Goal: Task Accomplishment & Management: Use online tool/utility

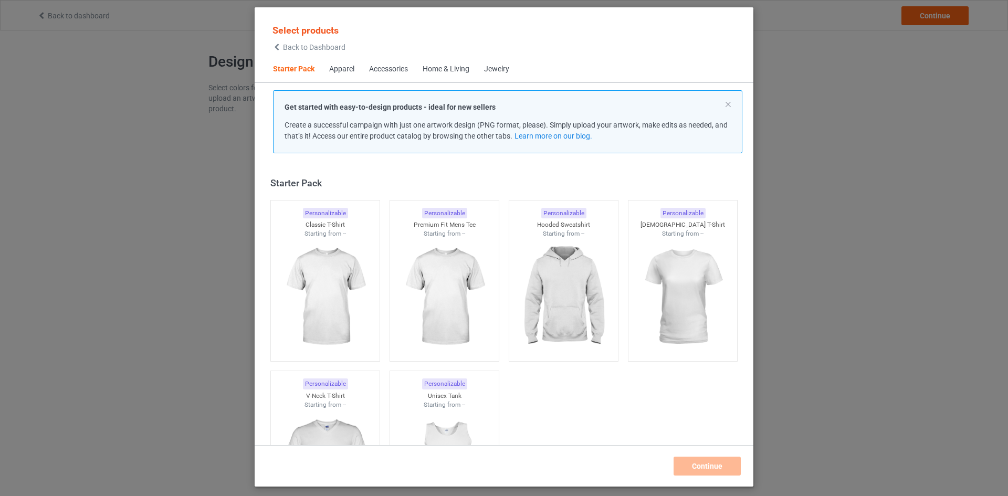
scroll to position [14, 0]
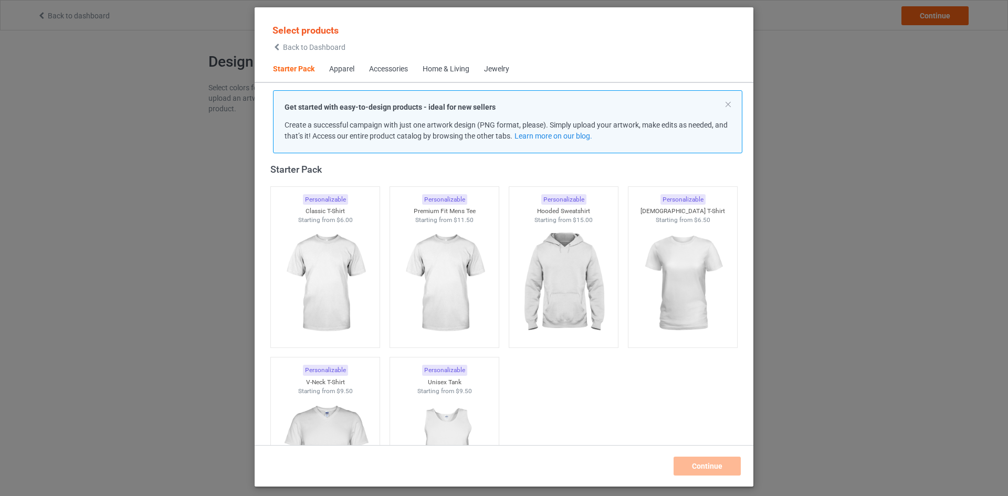
click at [360, 70] on span "Apparel" at bounding box center [342, 69] width 40 height 25
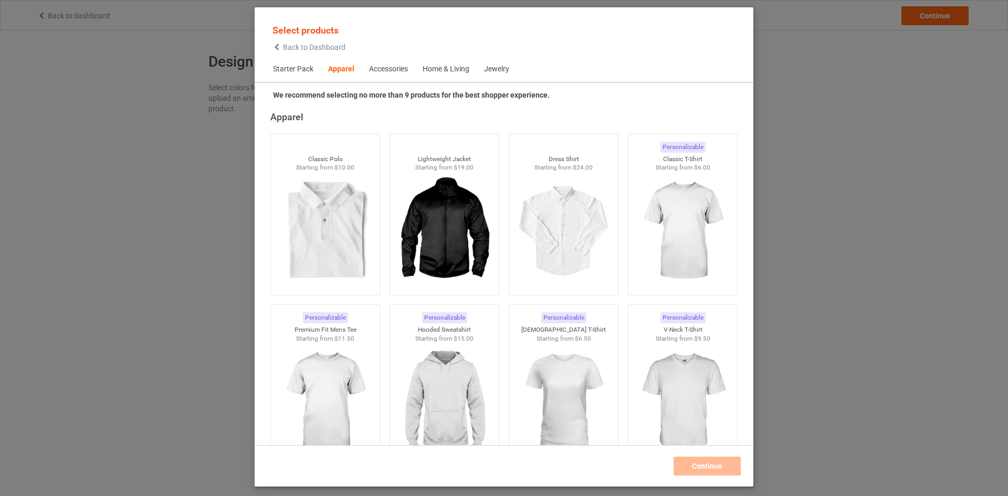
click at [434, 74] on div "Home & Living" at bounding box center [446, 69] width 47 height 10
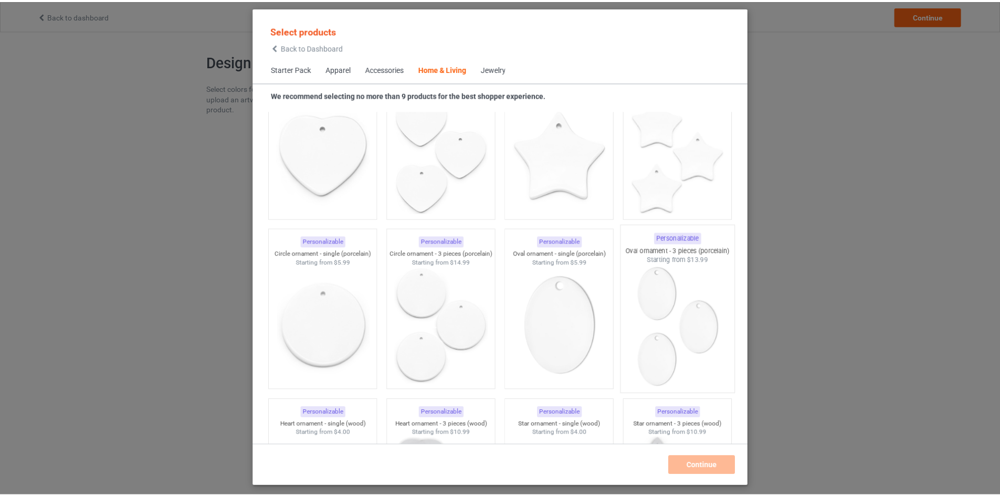
scroll to position [8040, 0]
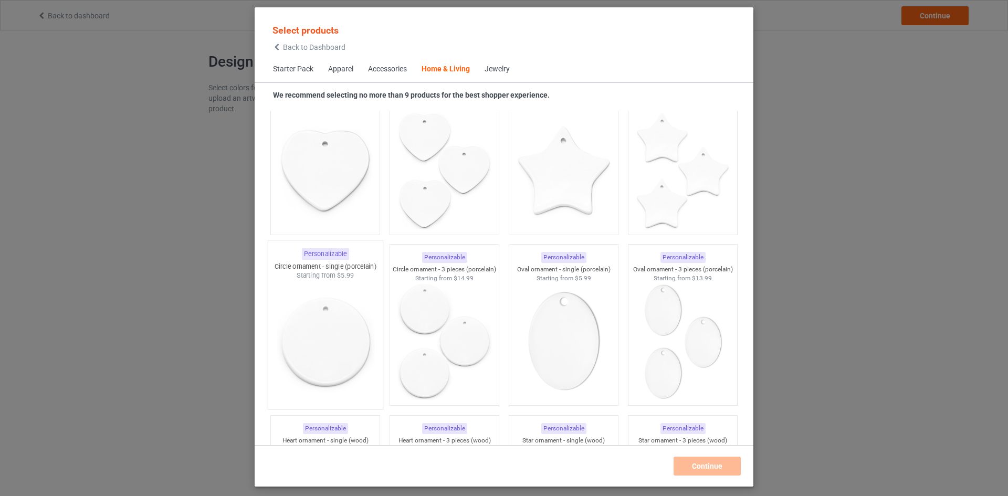
click at [315, 337] on img at bounding box center [325, 341] width 99 height 123
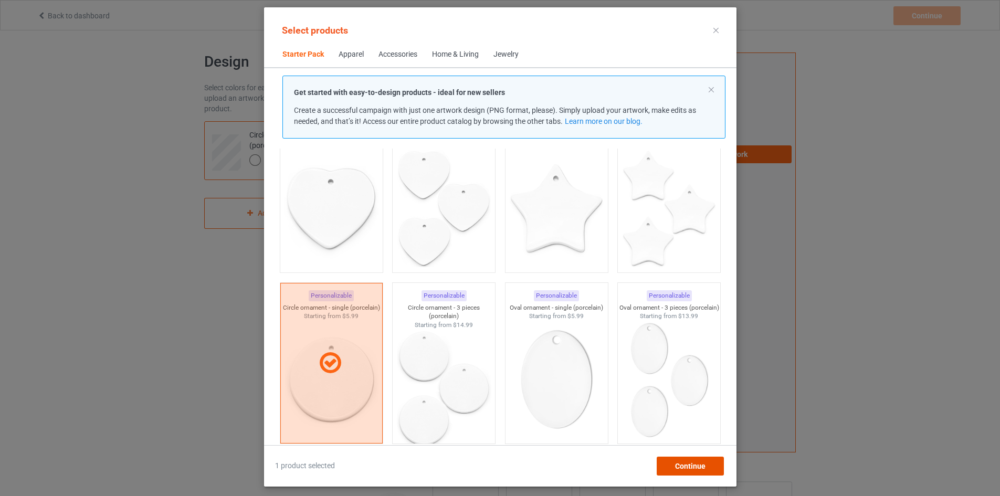
click at [705, 468] on span "Continue" at bounding box center [689, 466] width 30 height 8
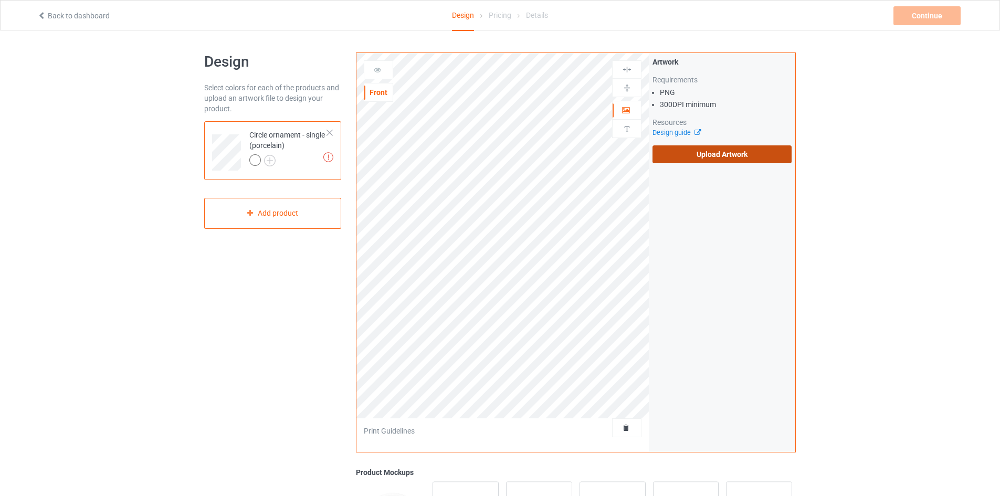
click at [721, 158] on label "Upload Artwork" at bounding box center [721, 154] width 139 height 18
click at [0, 0] on input "Upload Artwork" at bounding box center [0, 0] width 0 height 0
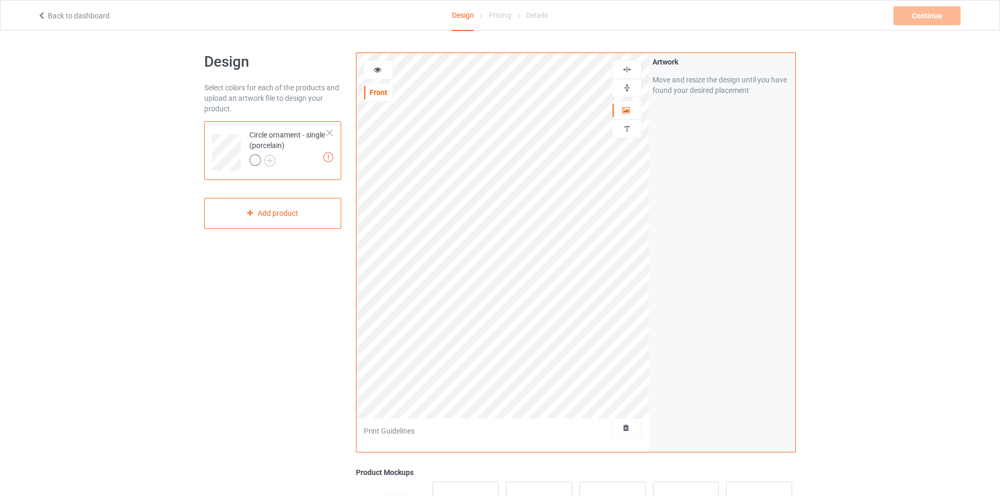
click at [628, 85] on img at bounding box center [627, 88] width 10 height 10
click at [628, 78] on div at bounding box center [626, 69] width 29 height 18
click at [625, 68] on img at bounding box center [627, 70] width 10 height 10
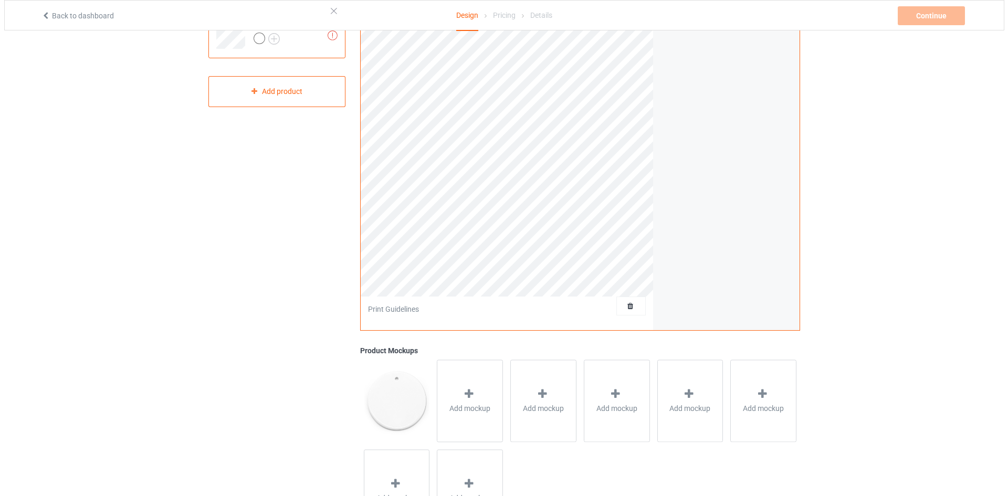
scroll to position [157, 0]
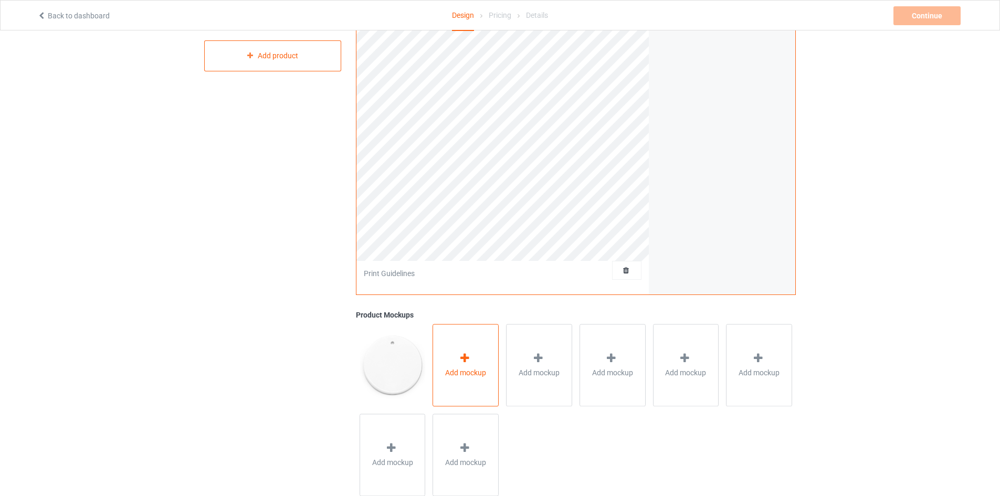
click at [475, 340] on div "Add mockup" at bounding box center [465, 365] width 66 height 82
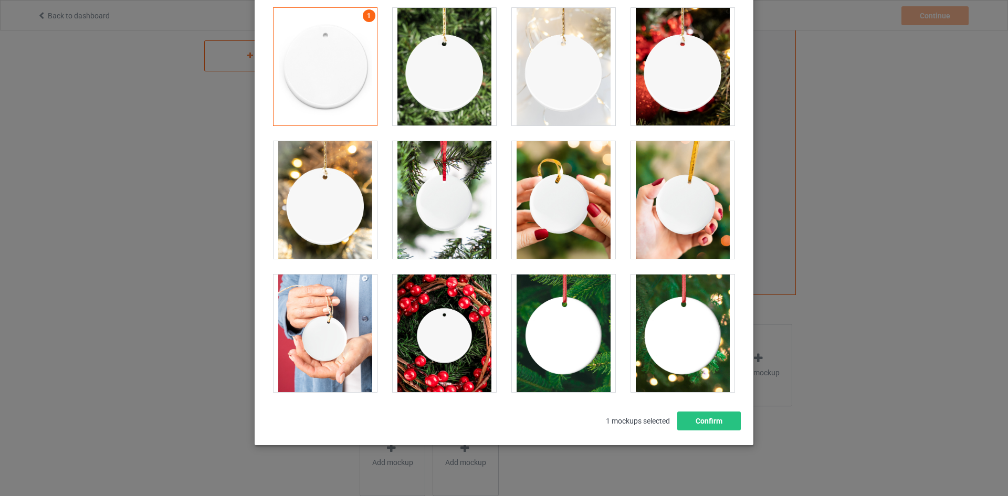
scroll to position [113, 0]
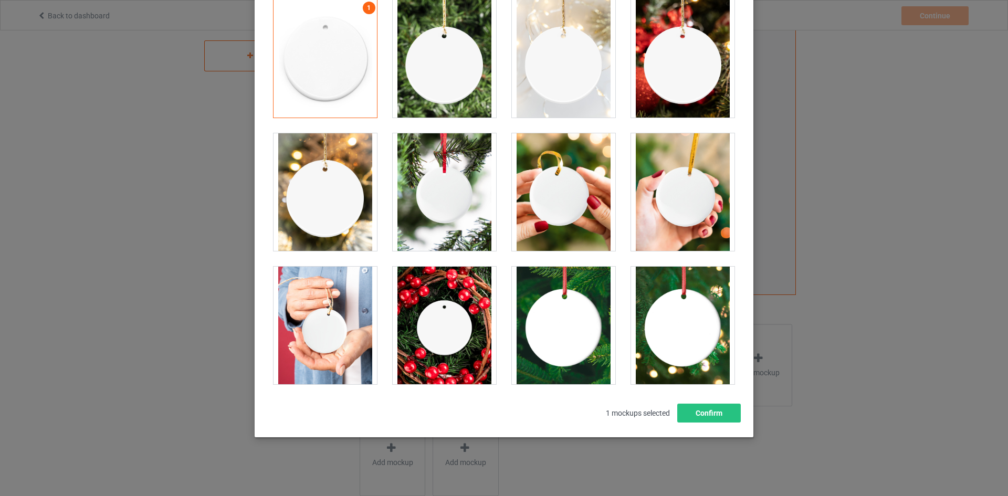
click at [340, 308] on div at bounding box center [324, 326] width 103 height 118
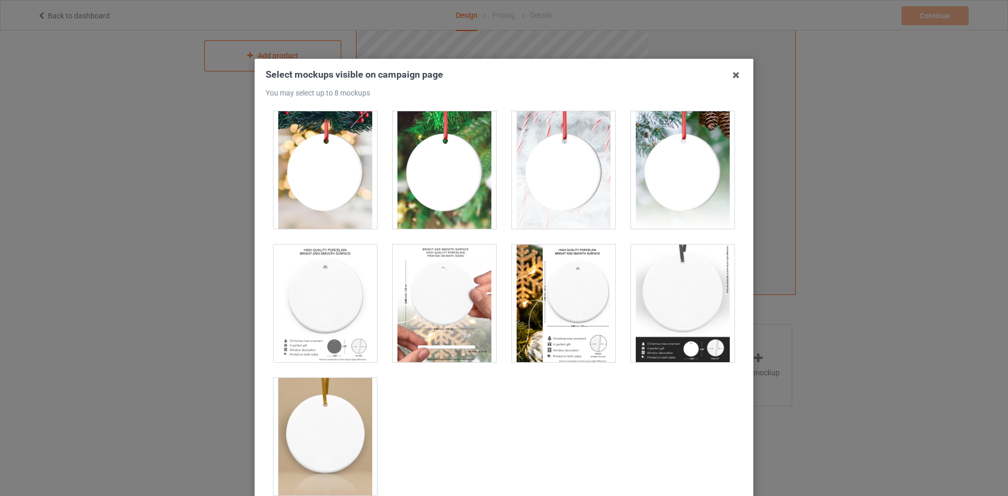
scroll to position [403, 0]
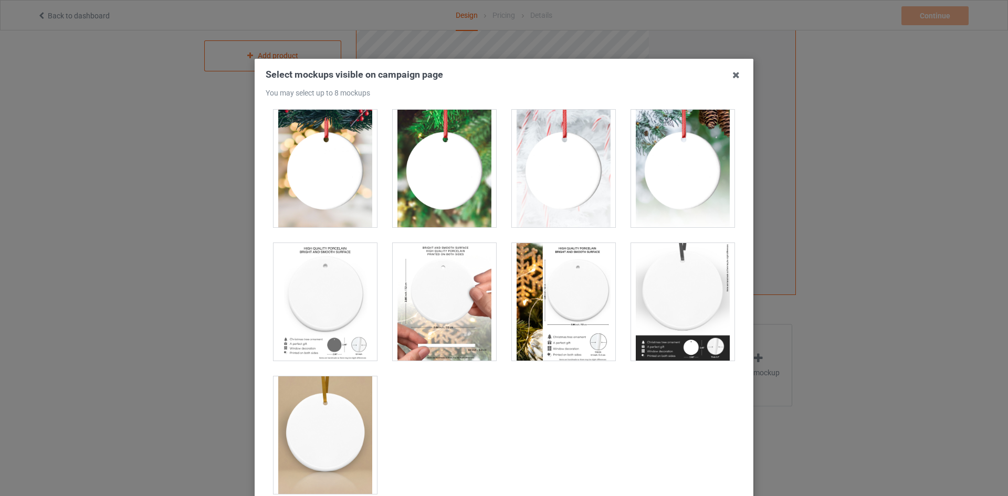
click at [342, 318] on div at bounding box center [324, 302] width 103 height 118
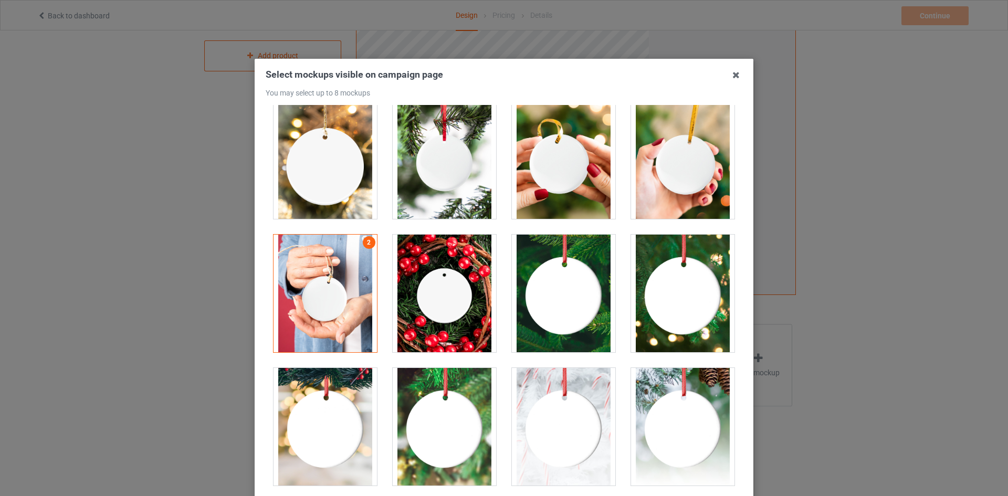
scroll to position [141, 0]
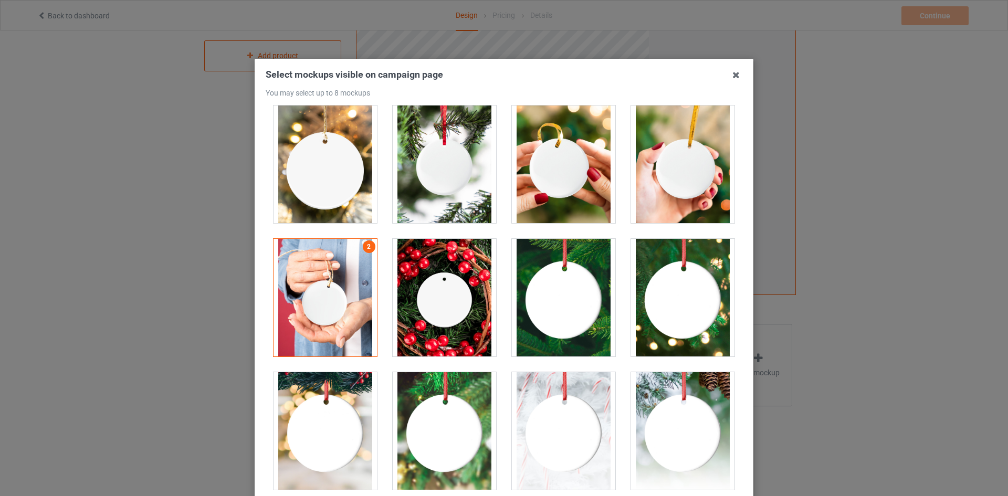
click at [342, 283] on div at bounding box center [324, 298] width 103 height 118
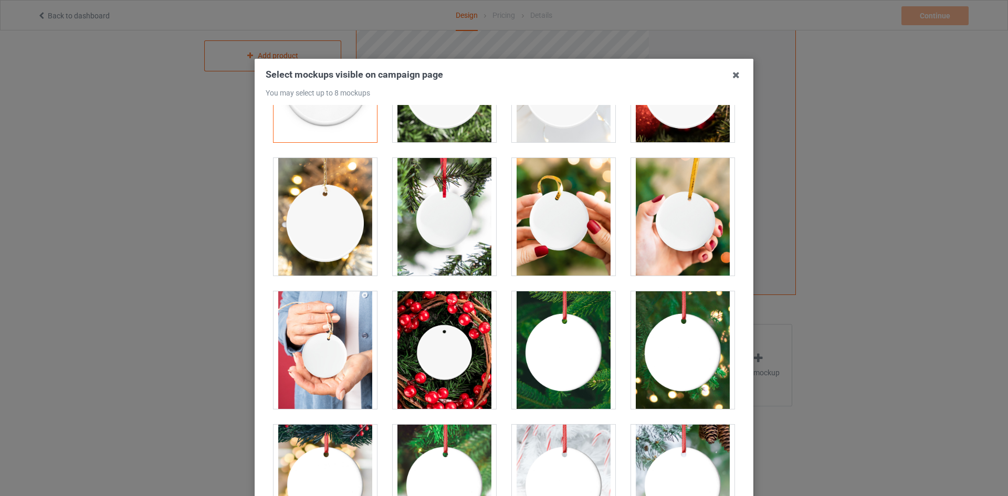
scroll to position [36, 0]
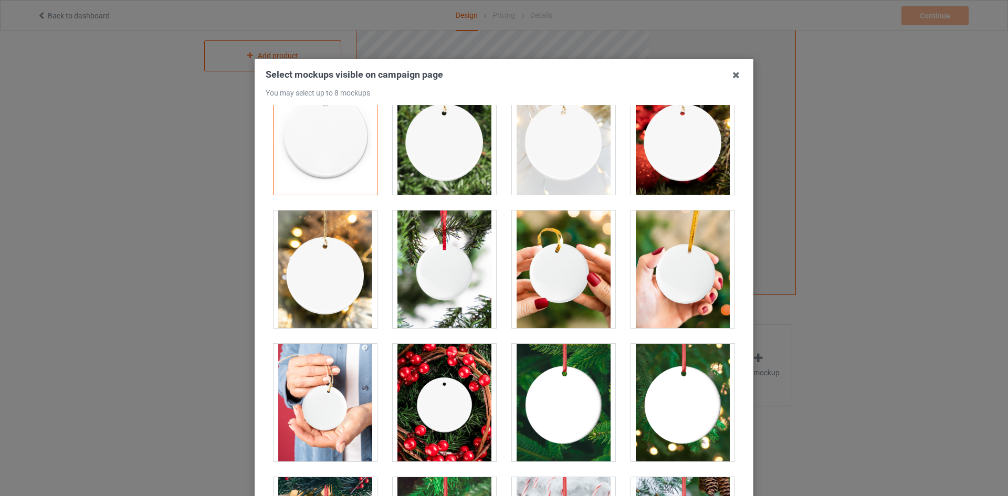
click at [571, 285] on div at bounding box center [563, 269] width 103 height 118
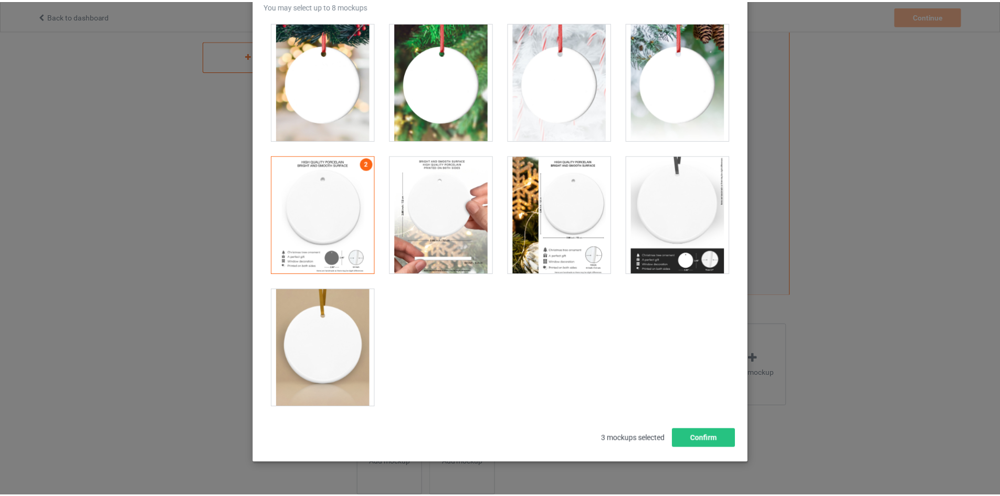
scroll to position [113, 0]
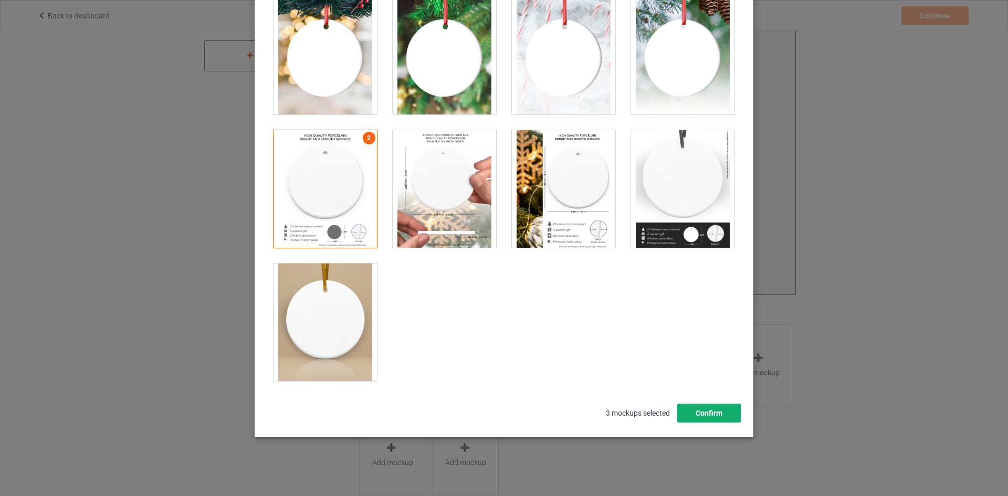
click at [706, 415] on button "Confirm" at bounding box center [709, 413] width 64 height 19
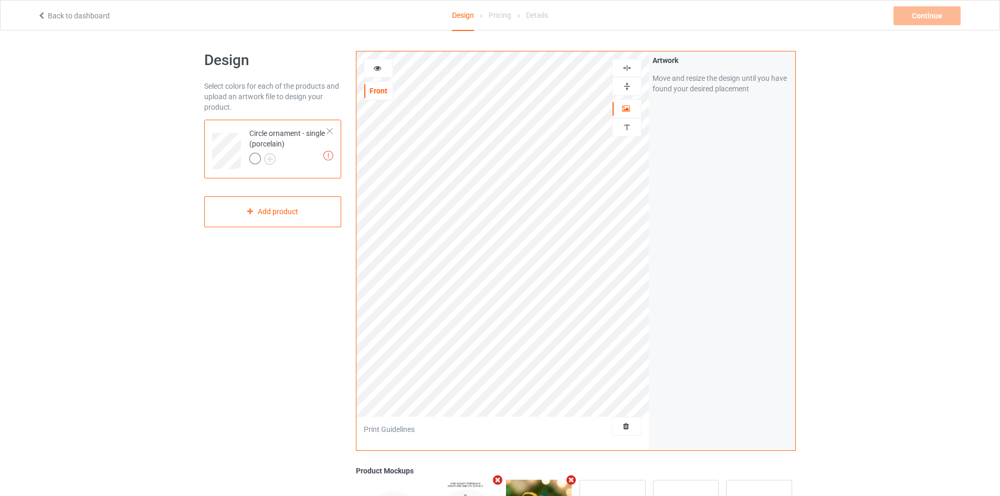
scroll to position [0, 0]
